Goal: Use online tool/utility: Utilize a website feature to perform a specific function

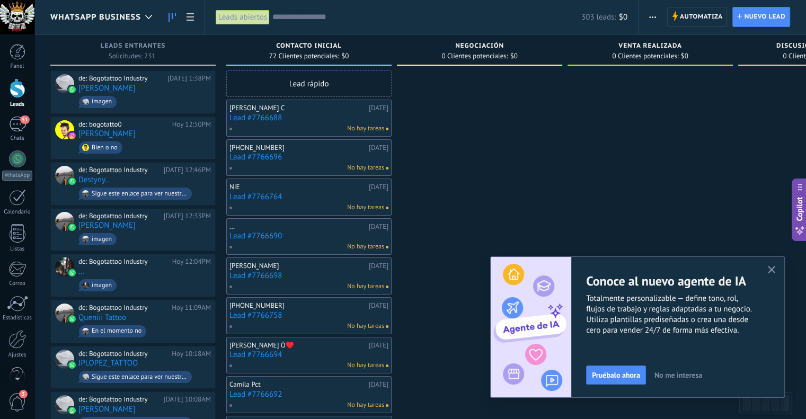
scroll to position [15, 0]
click at [801, 230] on icon at bounding box center [800, 230] width 11 height 11
type textarea "**********"
